Goal: Task Accomplishment & Management: Manage account settings

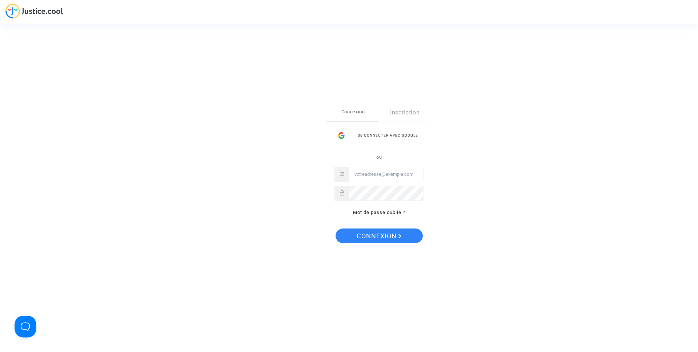
type input "[EMAIL_ADDRESS][DOMAIN_NAME]"
click at [394, 235] on span "Connexion" at bounding box center [378, 236] width 45 height 15
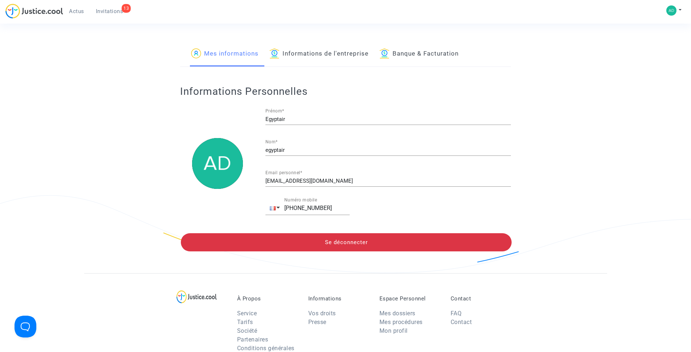
click at [110, 9] on span "Invitations" at bounding box center [110, 11] width 28 height 7
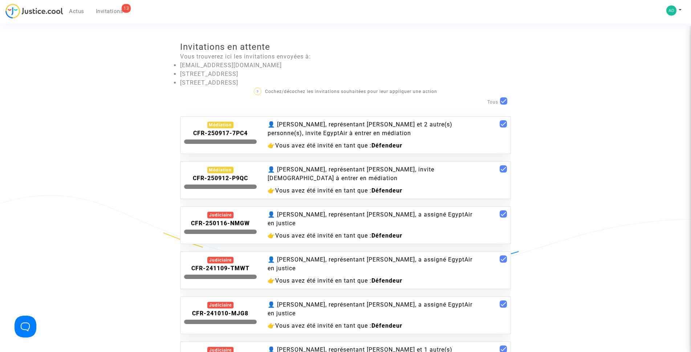
click at [244, 135] on b "CFR-250917-7PC4" at bounding box center [220, 133] width 55 height 7
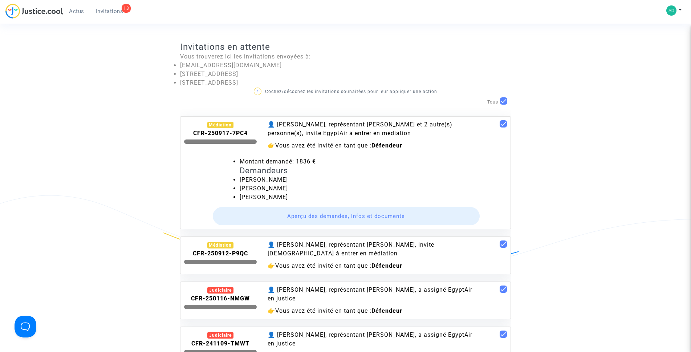
click at [355, 216] on button "Aperçu des demandes, infos et documents" at bounding box center [346, 216] width 267 height 18
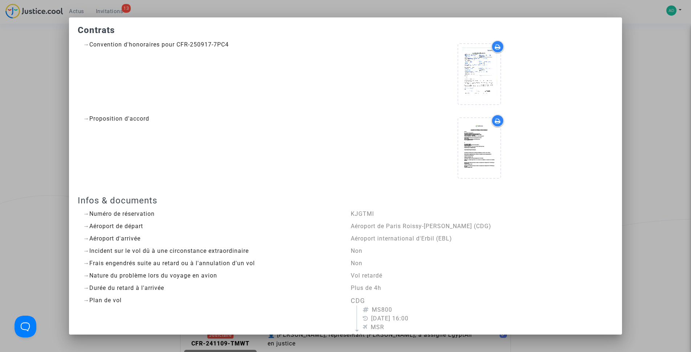
click at [492, 52] on div at bounding box center [498, 46] width 13 height 13
click at [493, 125] on div at bounding box center [498, 120] width 13 height 13
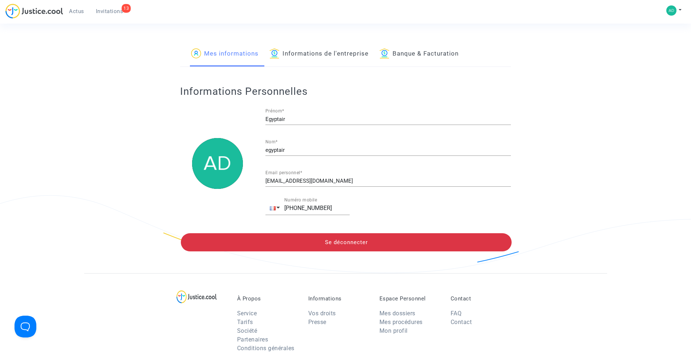
click at [114, 11] on span "Invitations" at bounding box center [110, 11] width 28 height 7
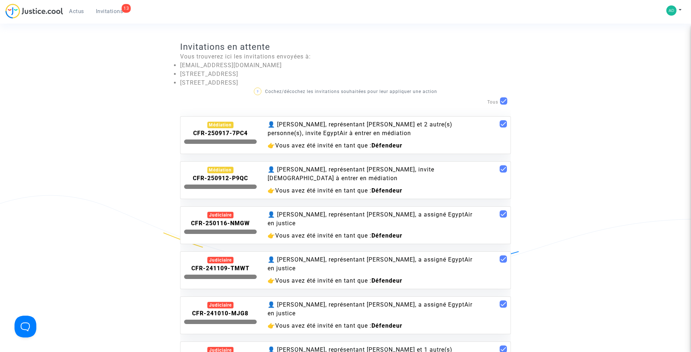
click at [228, 180] on b "CFR-250912-P9QC" at bounding box center [220, 178] width 55 height 7
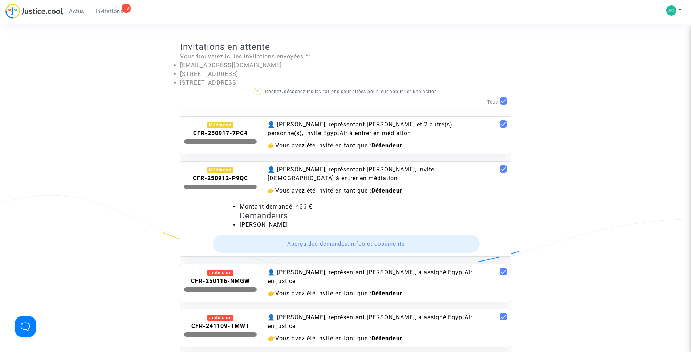
click at [354, 245] on button "Aperçu des demandes, infos et documents" at bounding box center [346, 244] width 267 height 18
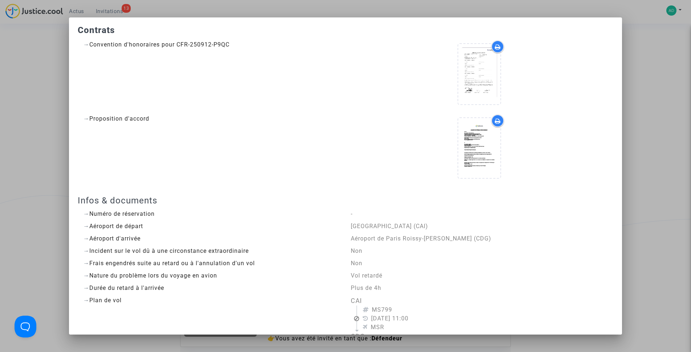
click at [495, 49] on icon at bounding box center [498, 47] width 6 height 6
click at [495, 122] on icon at bounding box center [498, 121] width 6 height 6
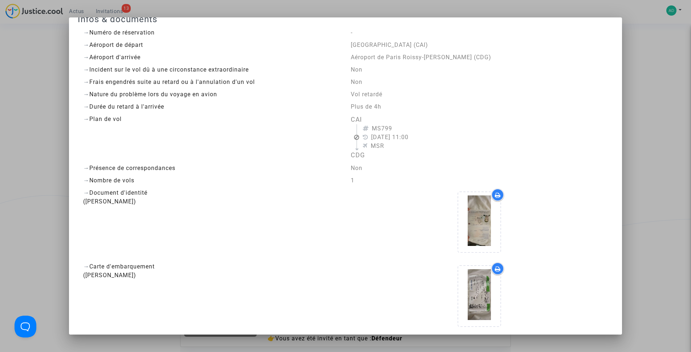
scroll to position [182, 0]
click at [497, 195] on div at bounding box center [498, 194] width 13 height 13
click at [495, 270] on icon at bounding box center [498, 269] width 6 height 6
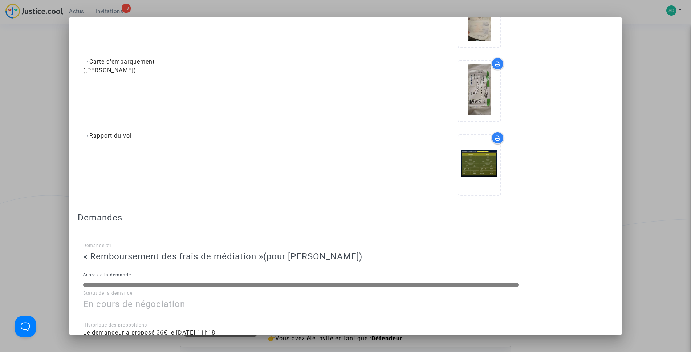
scroll to position [400, 0]
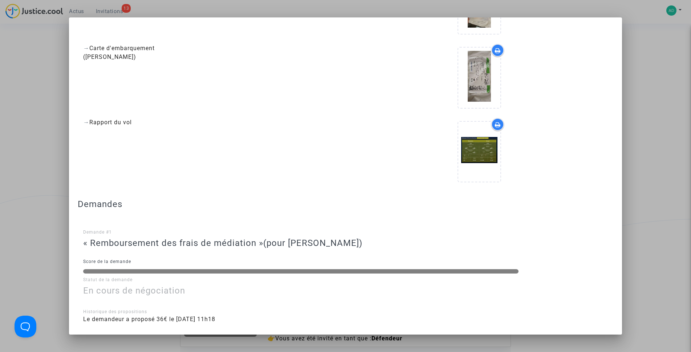
click at [495, 125] on icon at bounding box center [498, 125] width 6 height 6
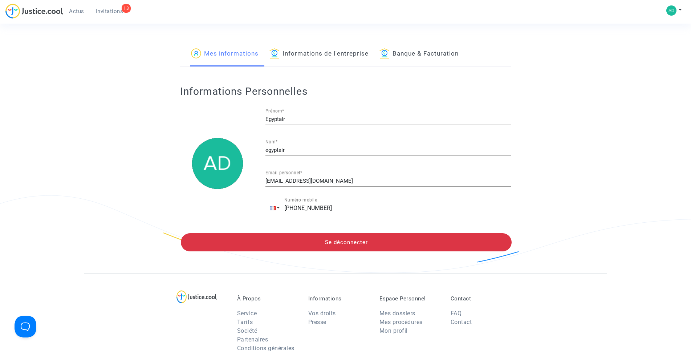
click at [227, 55] on link "Mes informations" at bounding box center [225, 54] width 68 height 25
click at [108, 11] on span "Invitations" at bounding box center [110, 11] width 28 height 7
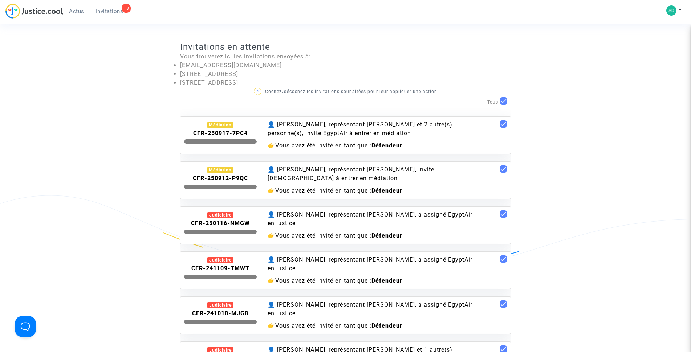
click at [231, 133] on b "CFR-250917-7PC4" at bounding box center [220, 133] width 55 height 7
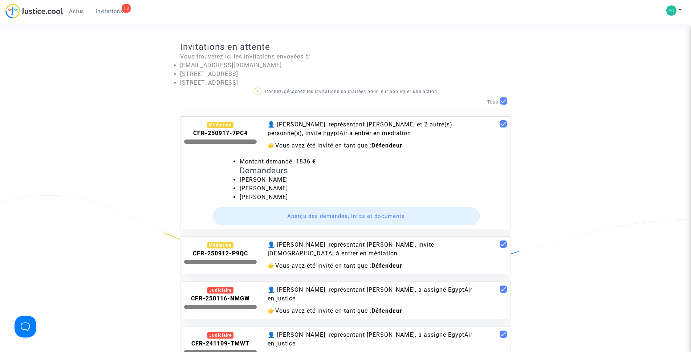
click at [337, 216] on button "Aperçu des demandes, infos et documents" at bounding box center [346, 216] width 267 height 18
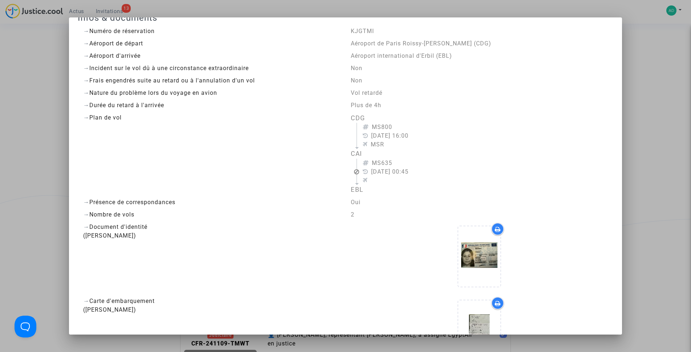
scroll to position [218, 0]
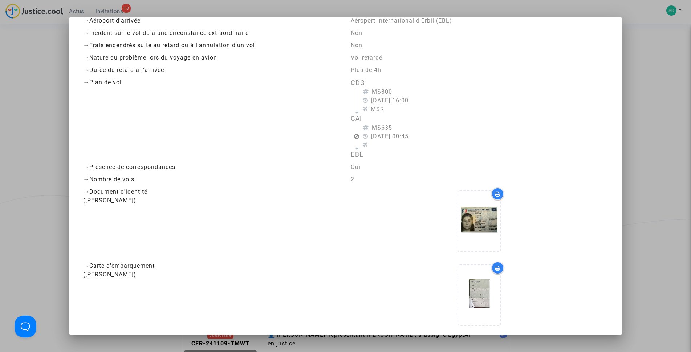
click at [495, 198] on div at bounding box center [498, 193] width 13 height 13
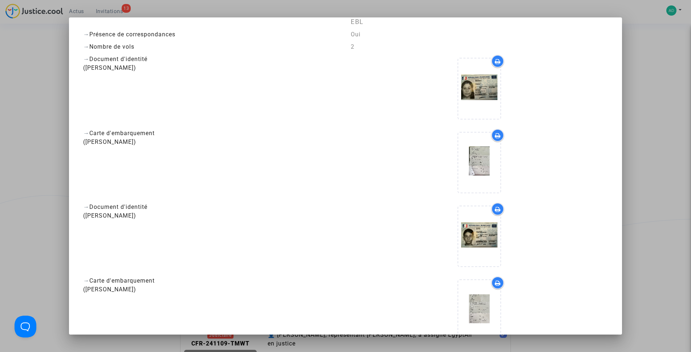
scroll to position [363, 0]
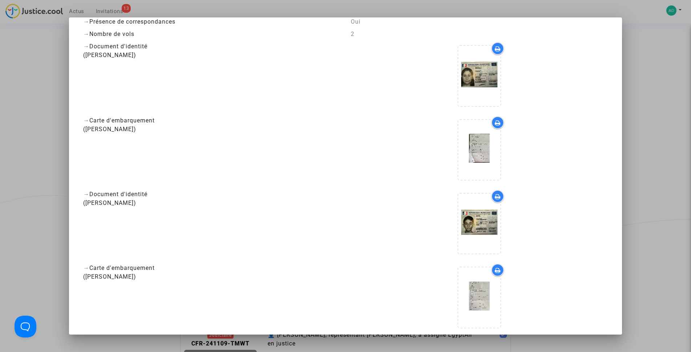
click at [496, 123] on icon at bounding box center [498, 123] width 6 height 6
click at [495, 199] on icon at bounding box center [498, 197] width 6 height 6
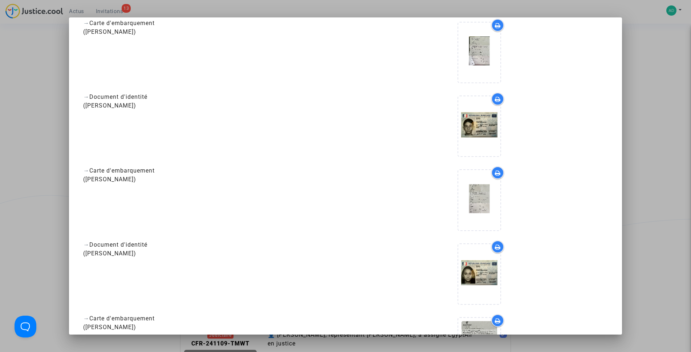
scroll to position [509, 0]
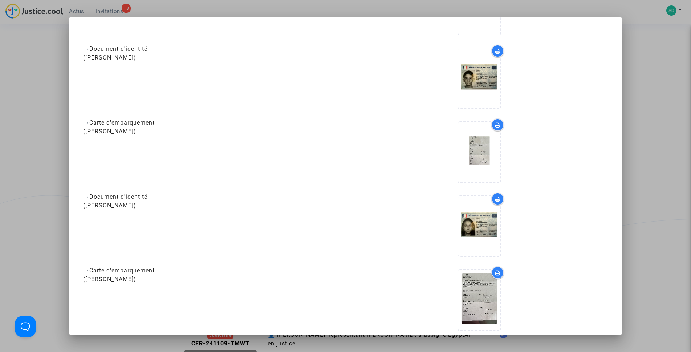
click at [493, 130] on div at bounding box center [498, 124] width 13 height 13
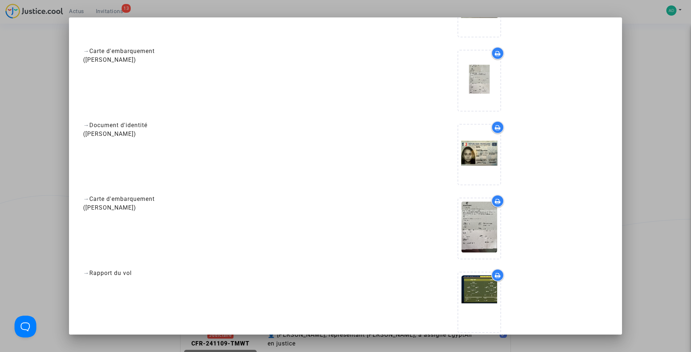
scroll to position [581, 0]
click at [495, 126] on icon at bounding box center [498, 127] width 6 height 6
click at [495, 201] on icon at bounding box center [498, 200] width 6 height 6
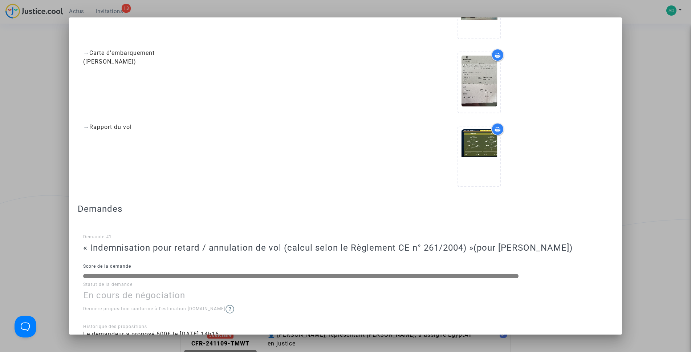
scroll to position [727, 0]
click at [495, 129] on icon at bounding box center [498, 129] width 6 height 6
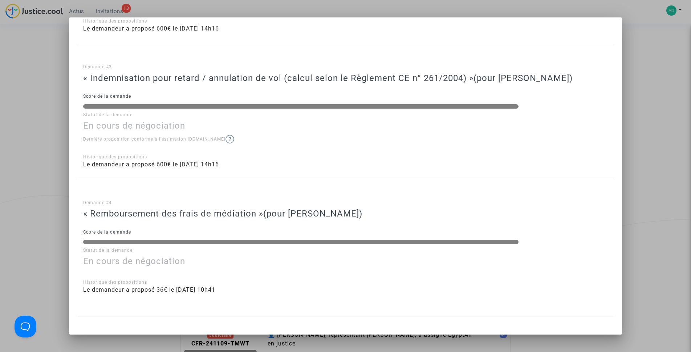
scroll to position [1169, 0]
